Goal: Information Seeking & Learning: Learn about a topic

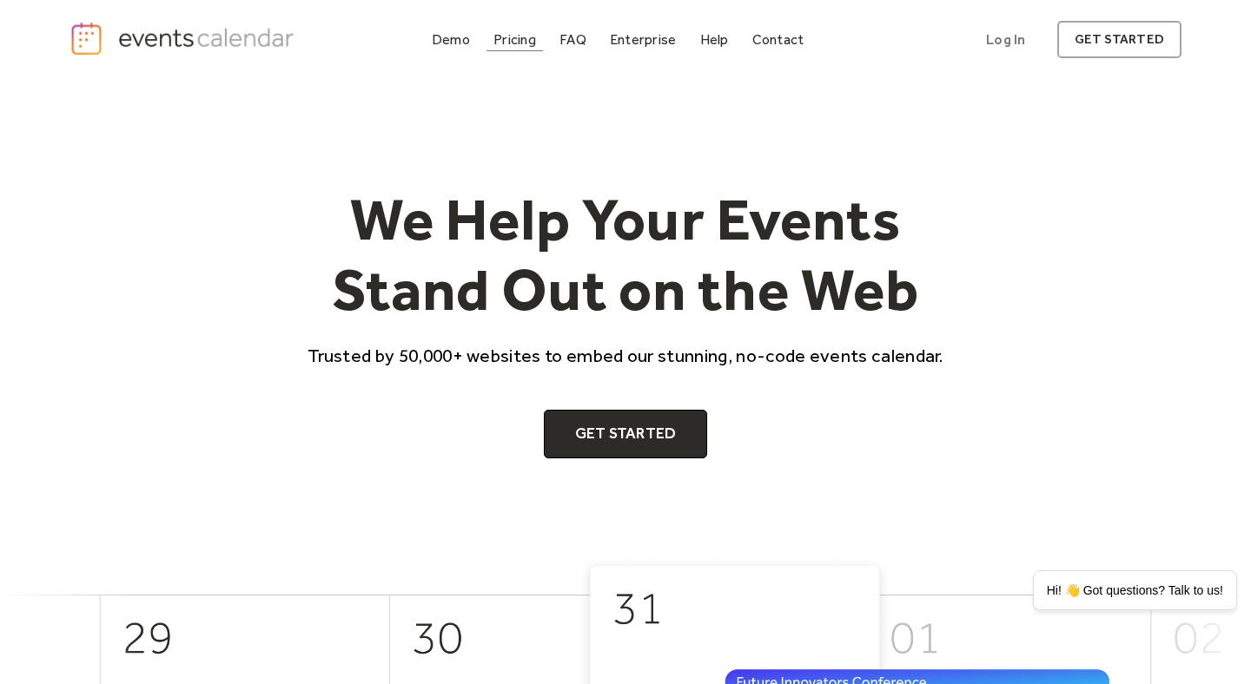
click at [519, 41] on div "Pricing" at bounding box center [514, 40] width 43 height 10
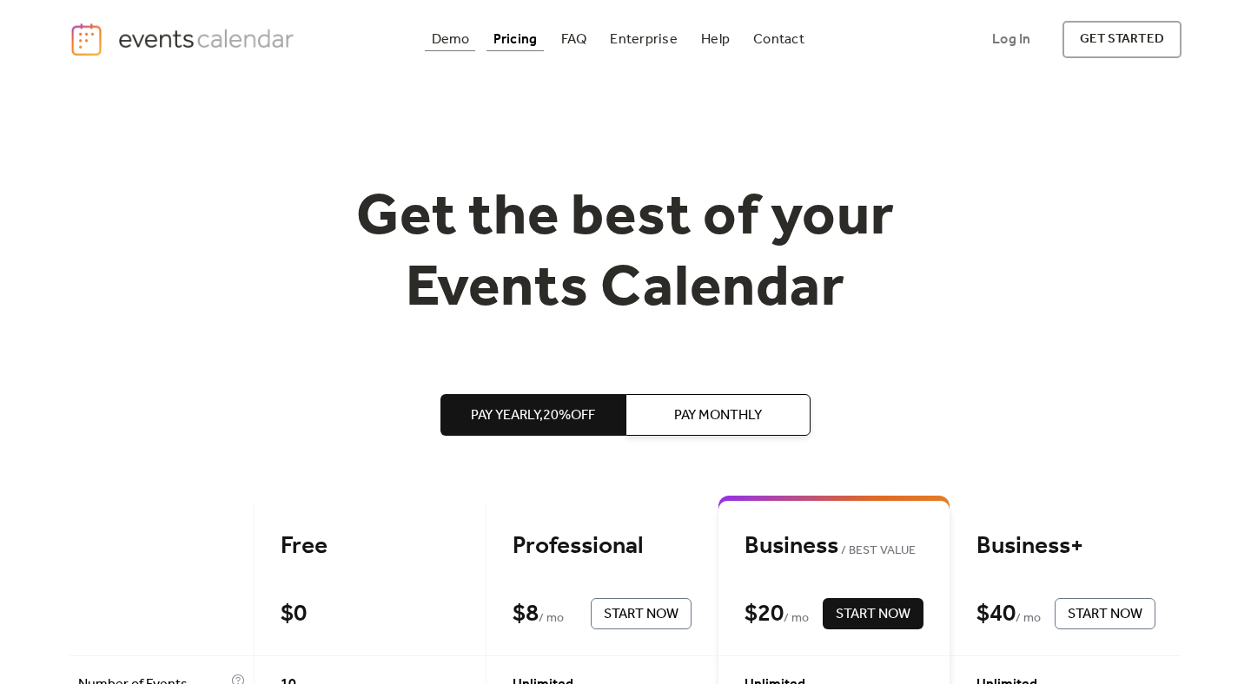
click at [449, 44] on div "Demo" at bounding box center [451, 40] width 38 height 10
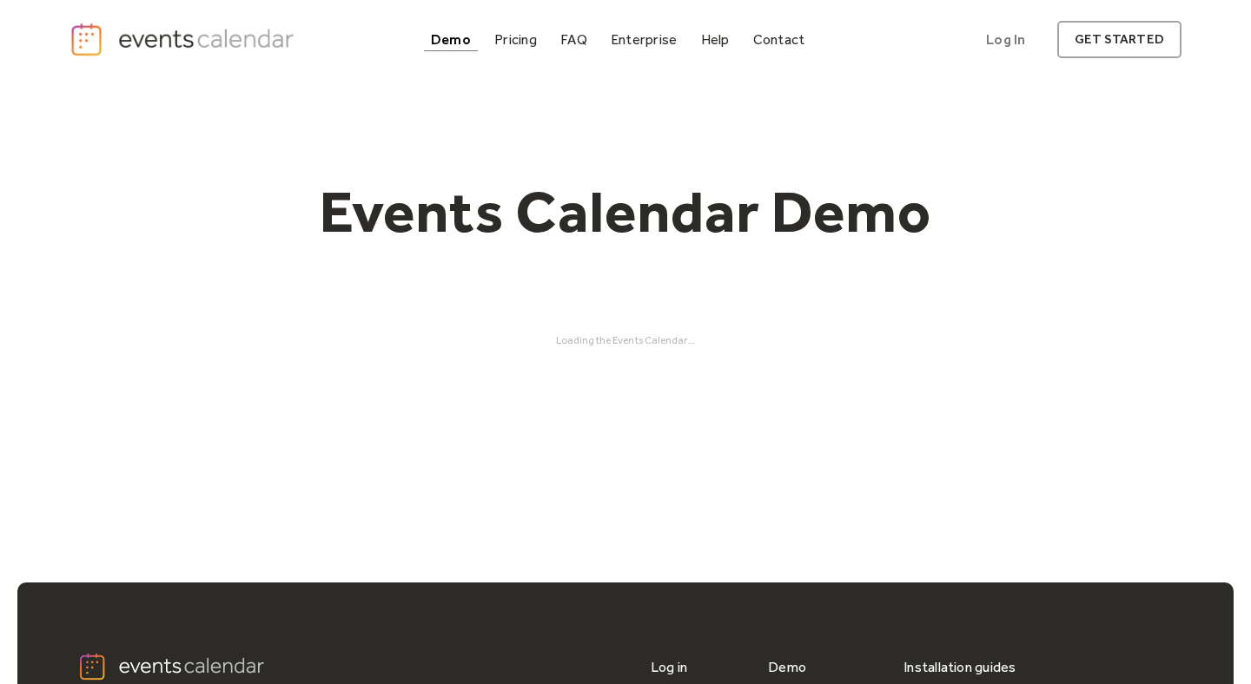
click at [240, 42] on img "home" at bounding box center [183, 40] width 229 height 36
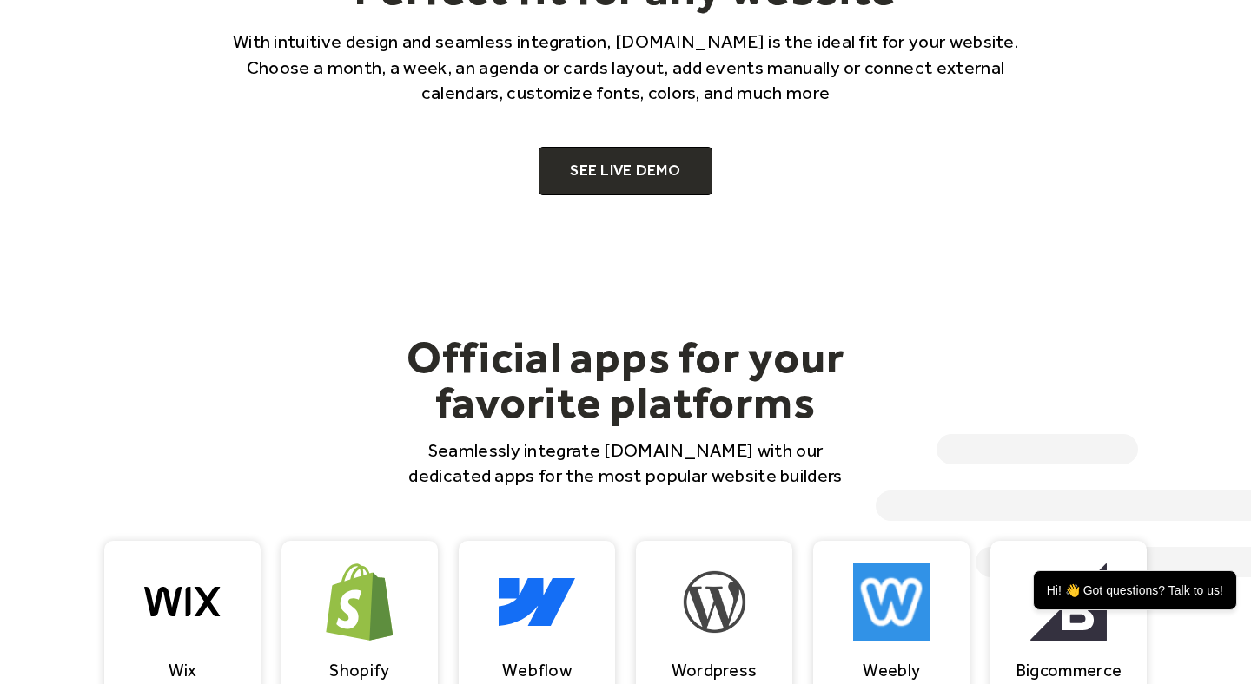
scroll to position [1214, 0]
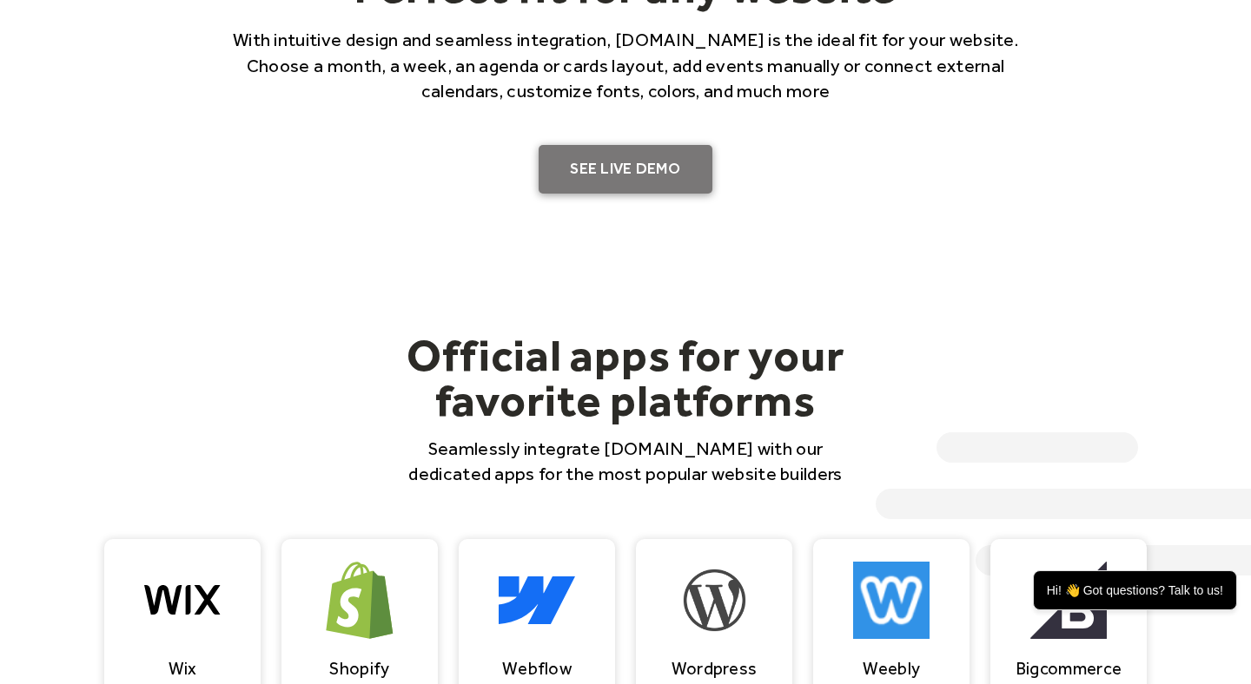
click at [593, 174] on link "SEE LIVE DEMO" at bounding box center [626, 169] width 174 height 49
